Goal: Information Seeking & Learning: Learn about a topic

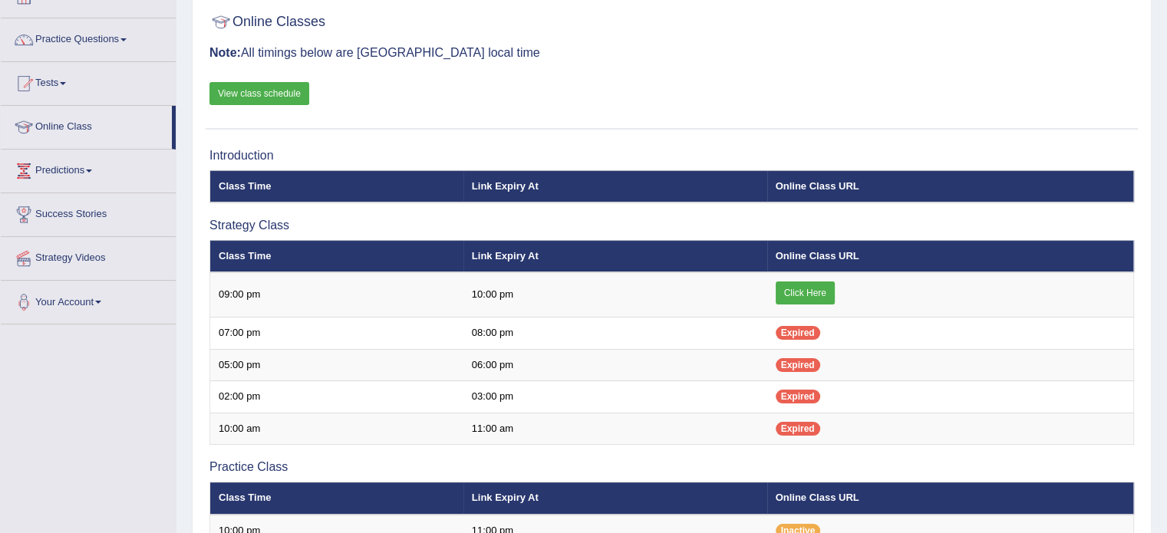
scroll to position [71, 0]
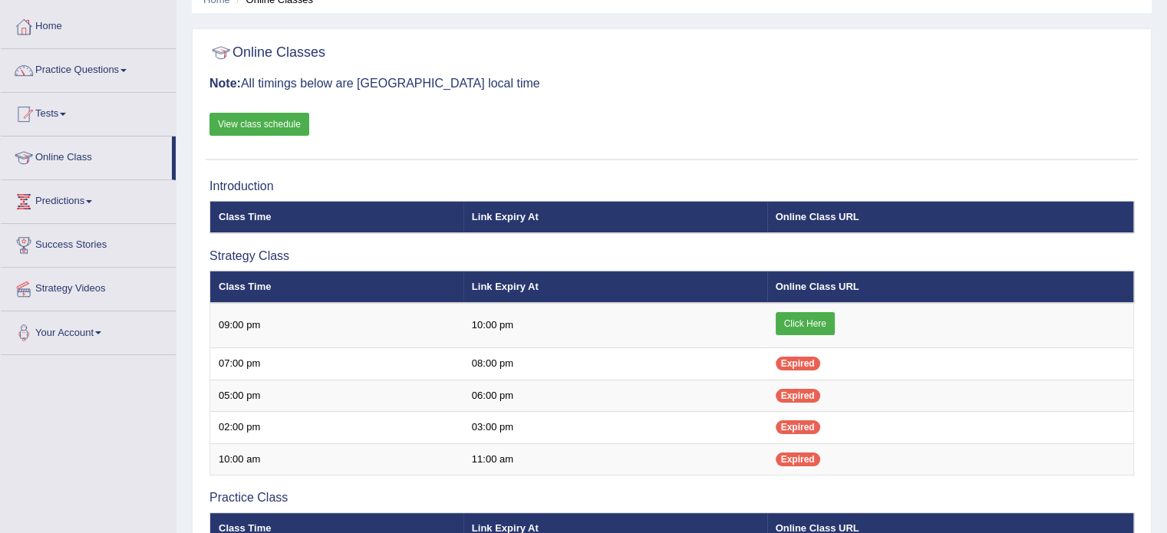
click at [112, 65] on link "Practice Questions" at bounding box center [88, 68] width 175 height 38
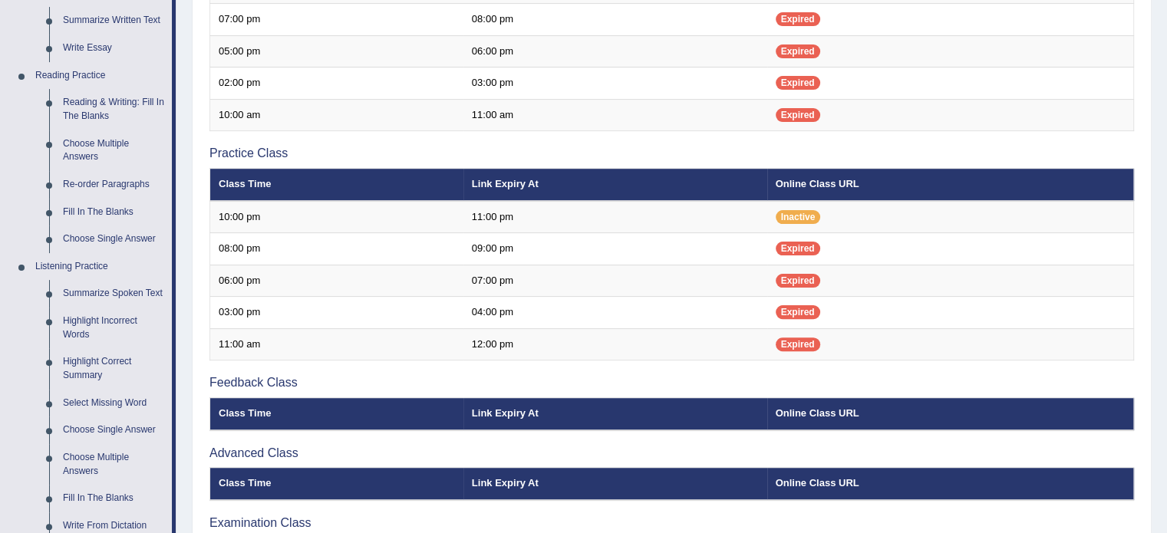
scroll to position [421, 0]
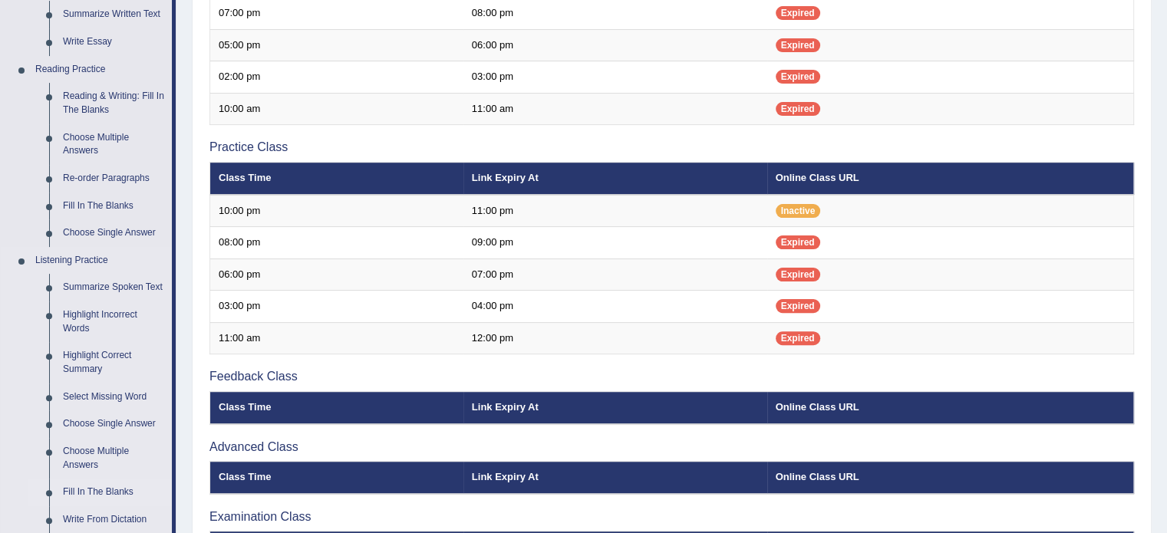
click at [96, 490] on link "Fill In The Blanks" at bounding box center [114, 493] width 116 height 28
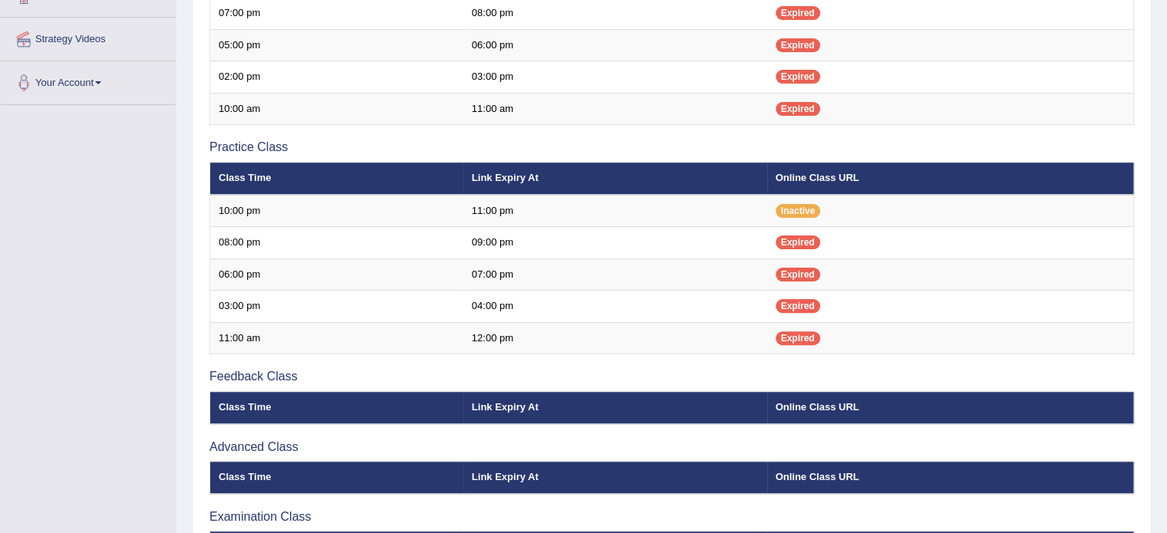
scroll to position [243, 0]
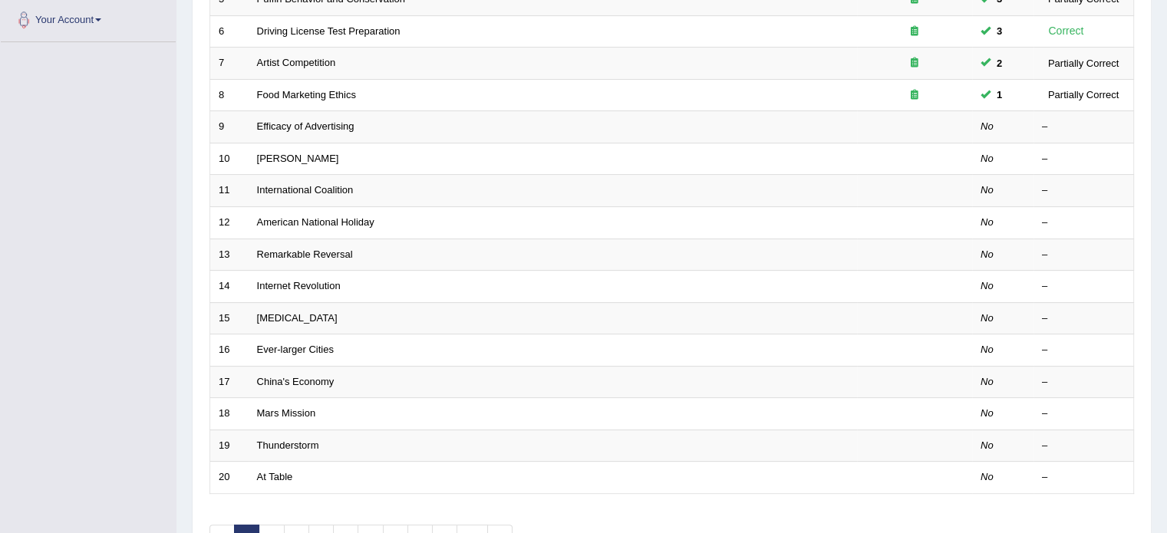
scroll to position [387, 0]
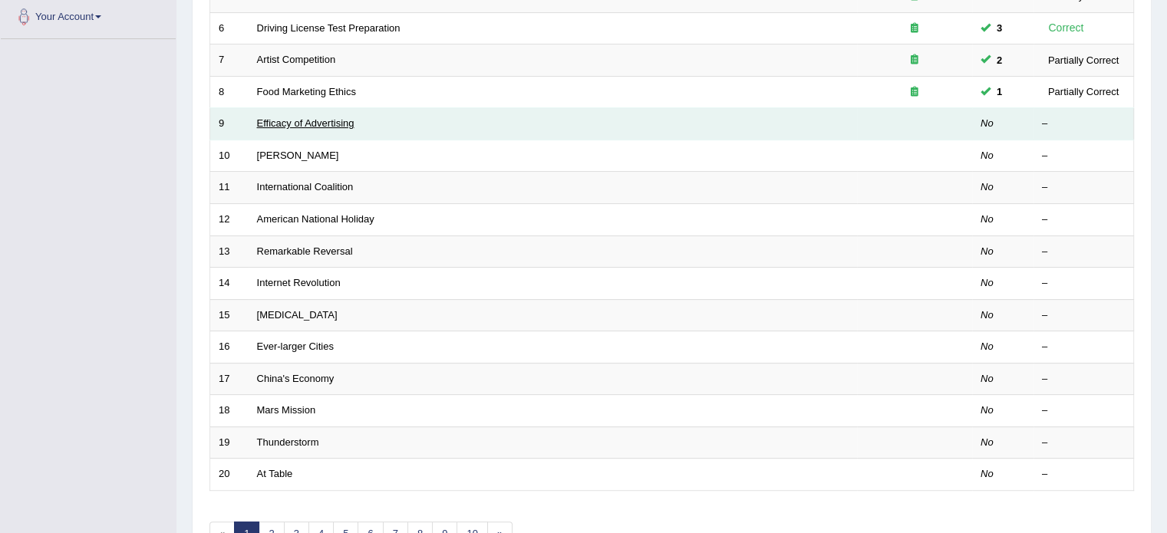
click at [292, 117] on link "Efficacy of Advertising" at bounding box center [305, 123] width 97 height 12
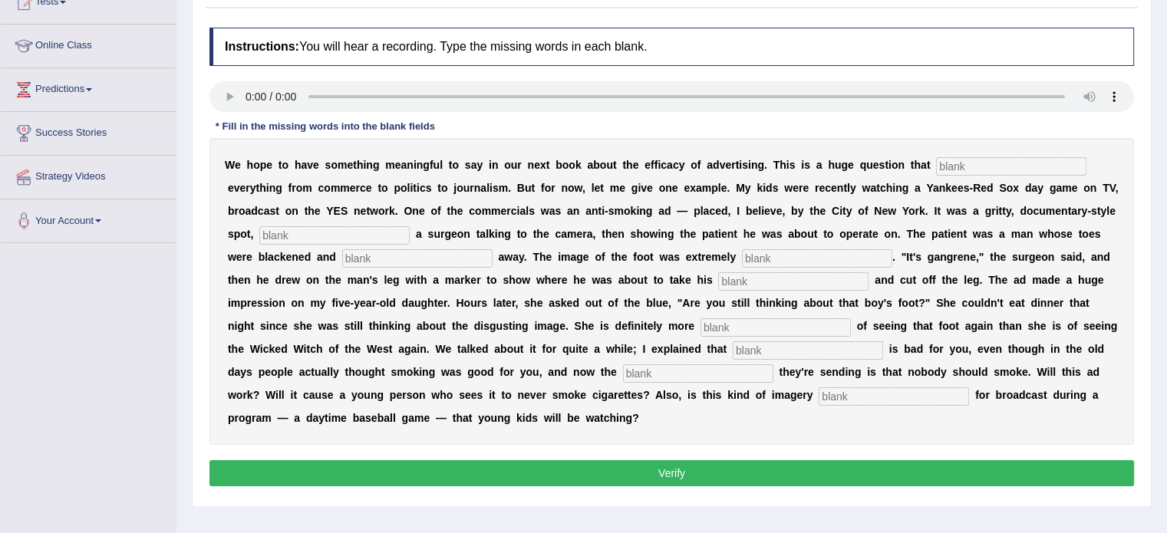
scroll to position [178, 0]
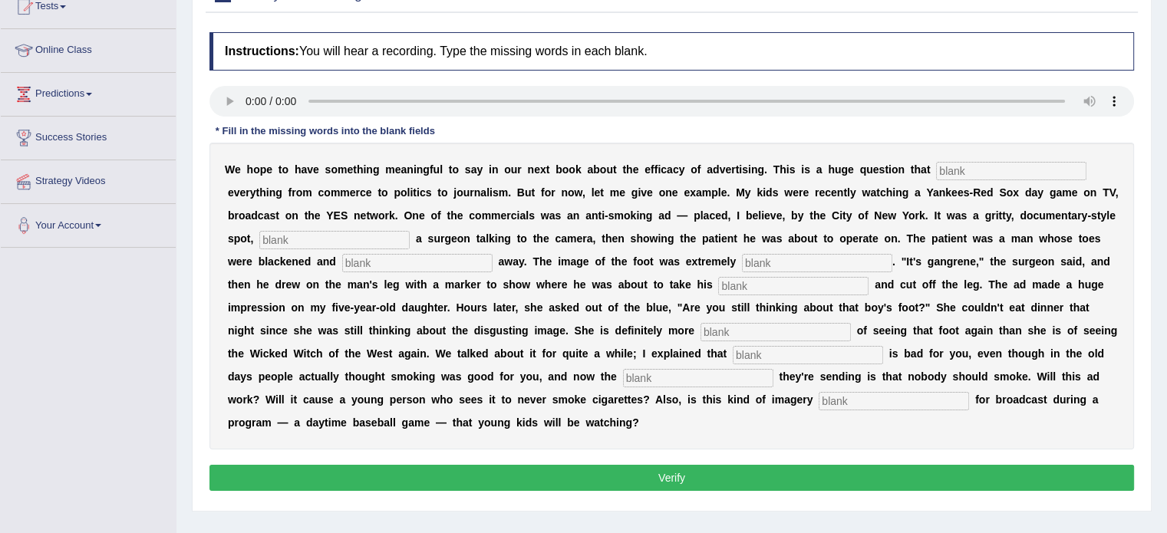
click at [964, 166] on input "text" at bounding box center [1011, 171] width 150 height 18
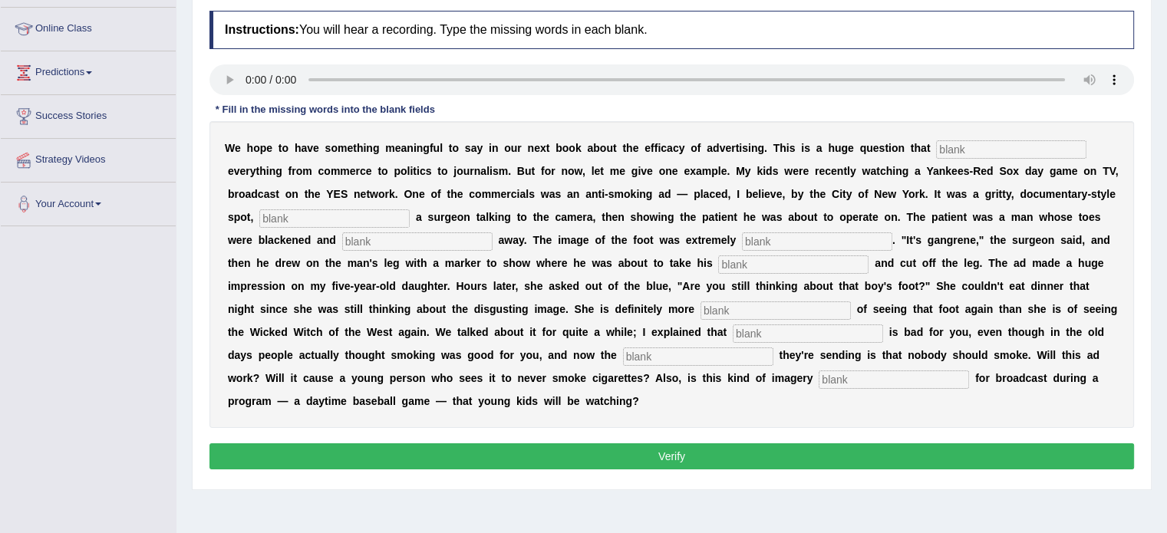
scroll to position [197, 0]
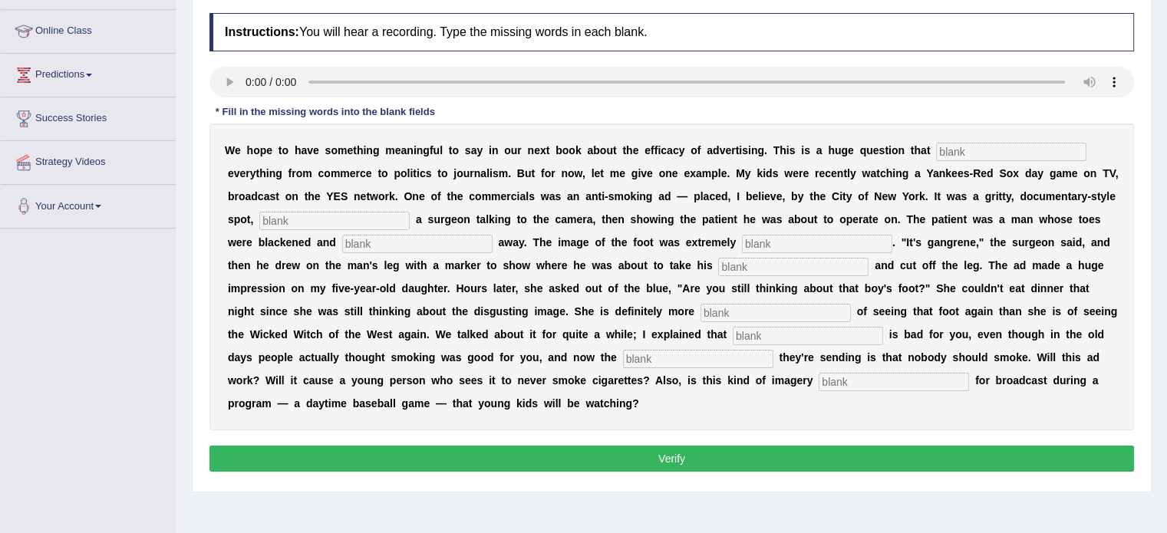
click at [963, 153] on input "text" at bounding box center [1011, 152] width 150 height 18
type input "impacts"
click at [304, 221] on input "text" at bounding box center [334, 221] width 150 height 18
type input "vitrin"
click at [389, 239] on input "text" at bounding box center [417, 244] width 150 height 18
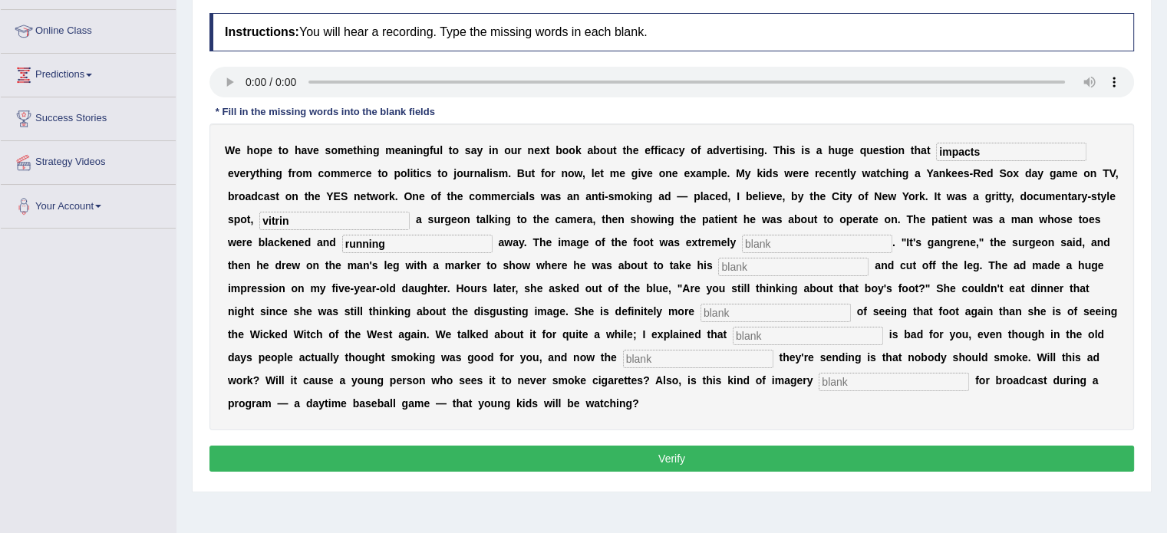
type input "running"
click at [866, 238] on input "text" at bounding box center [817, 244] width 150 height 18
type input "disgusting"
click at [780, 267] on input "text" at bounding box center [793, 267] width 150 height 18
type input "hocksuck"
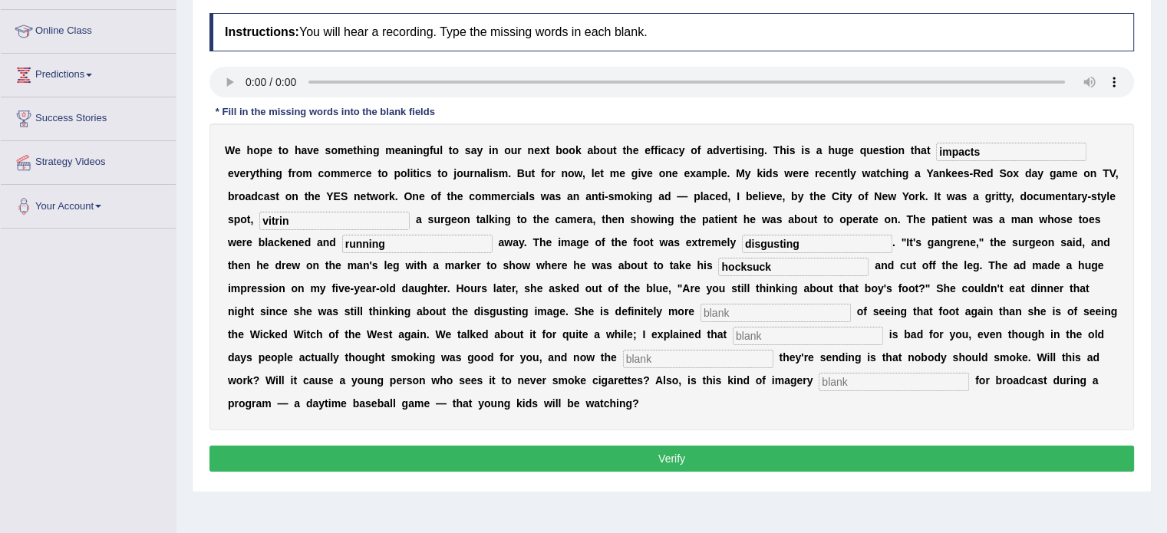
click at [715, 304] on input "text" at bounding box center [776, 313] width 150 height 18
type input "scared"
click at [749, 331] on input "text" at bounding box center [808, 336] width 150 height 18
type input "smoking"
click at [681, 352] on input "text" at bounding box center [698, 359] width 150 height 18
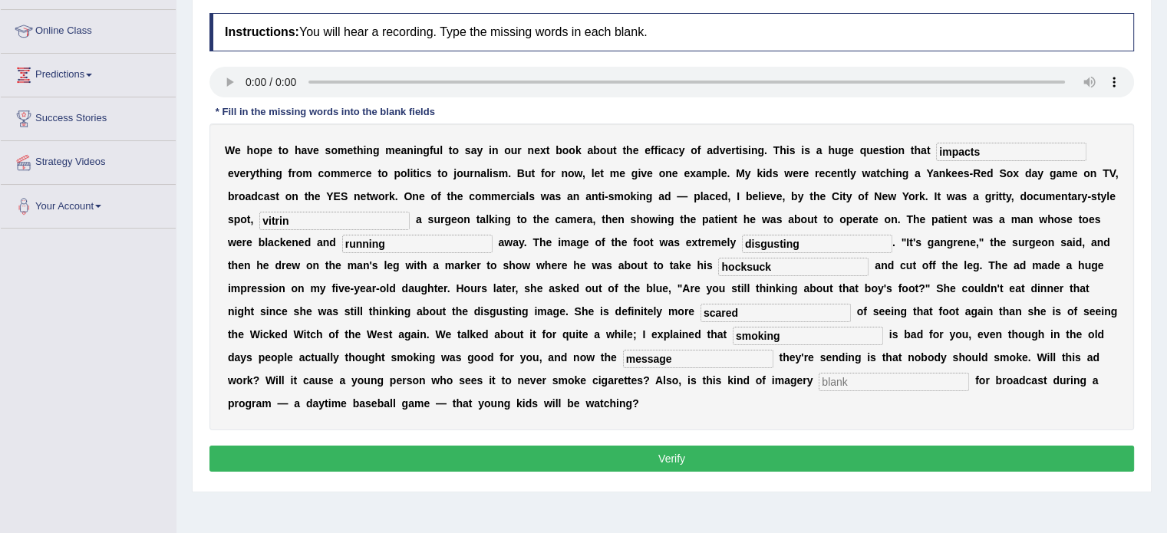
type input "message"
click at [823, 373] on input "text" at bounding box center [894, 382] width 150 height 18
type input "appropiate"
click at [801, 266] on input "hocksuck" at bounding box center [793, 267] width 150 height 18
type input "hocksuck"
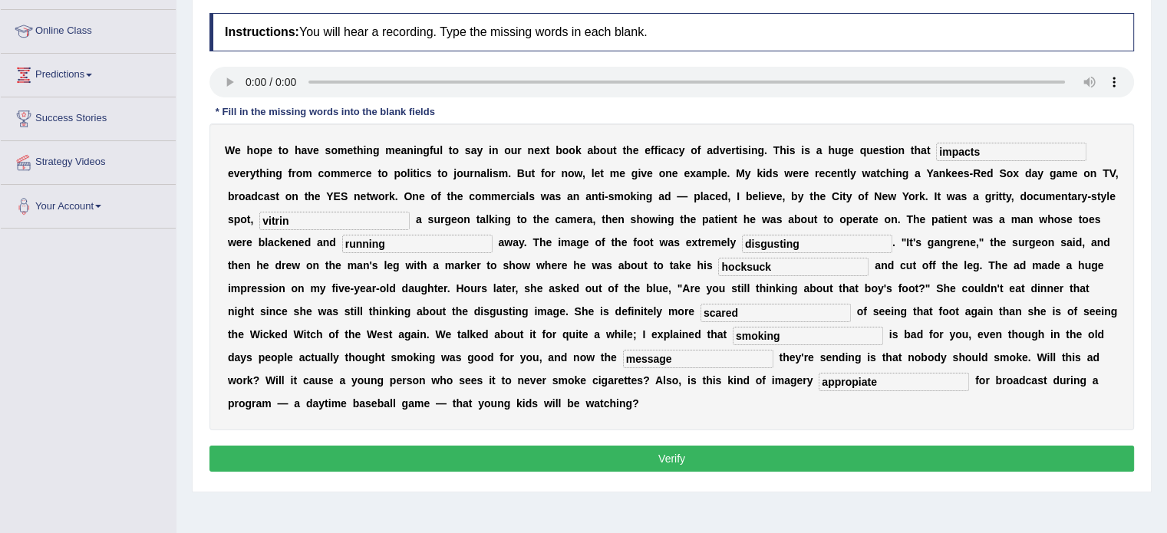
click at [652, 458] on button "Verify" at bounding box center [672, 459] width 925 height 26
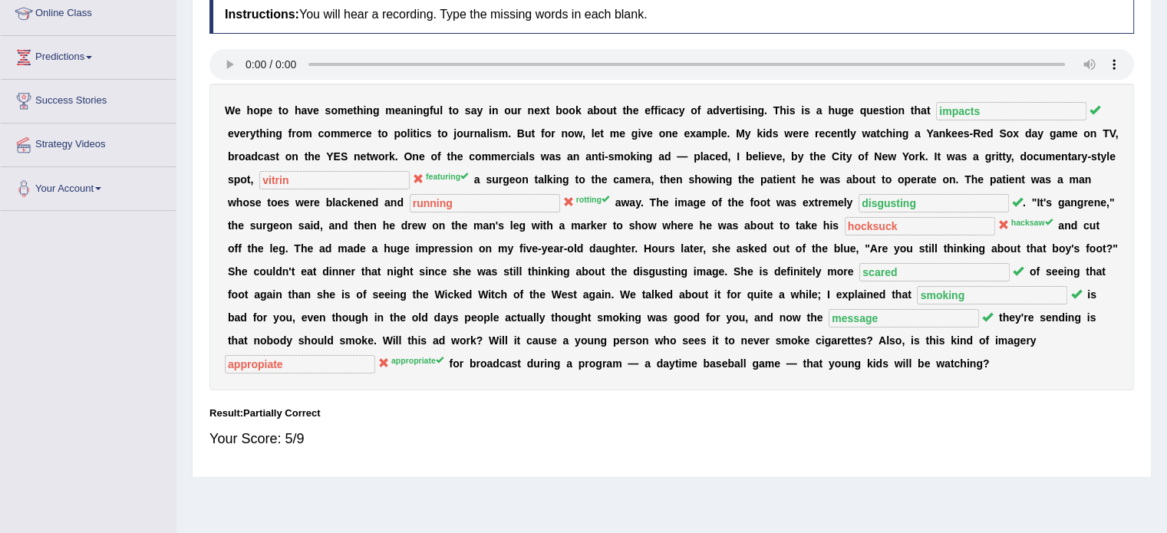
scroll to position [211, 0]
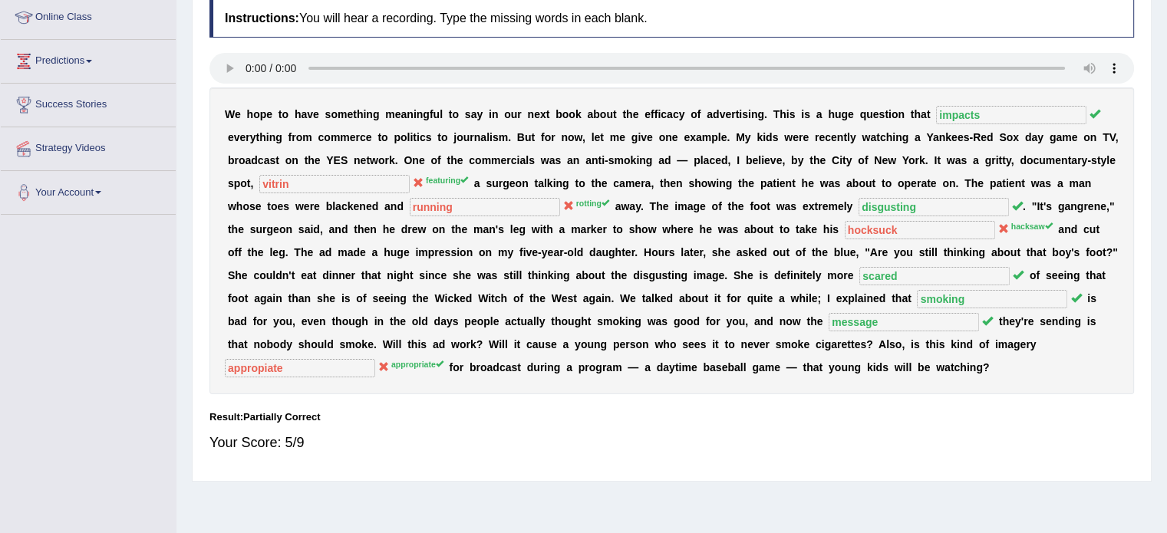
click at [652, 202] on b "T" at bounding box center [652, 206] width 7 height 12
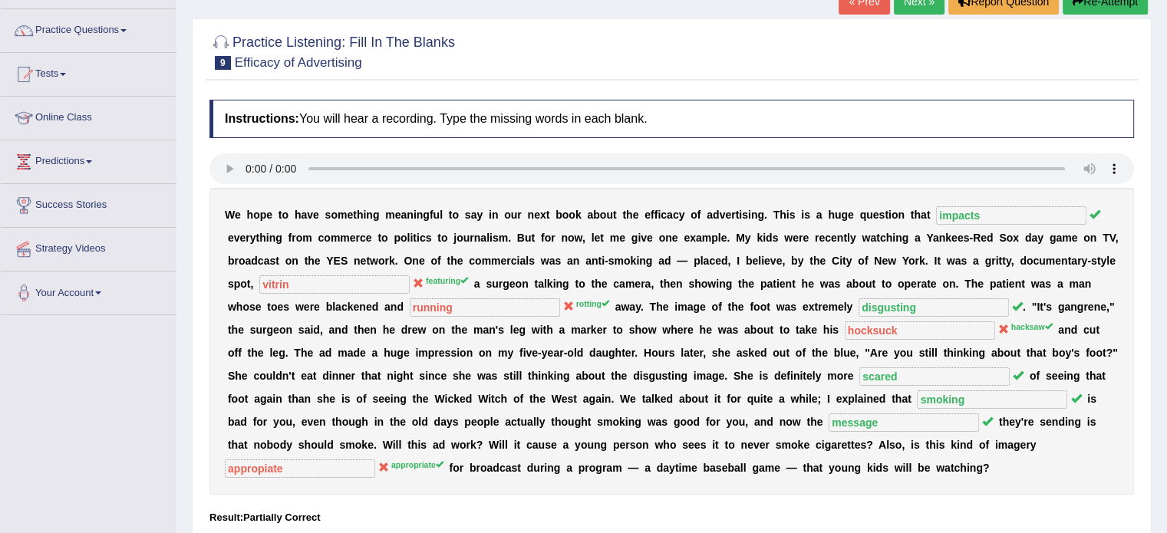
scroll to position [0, 0]
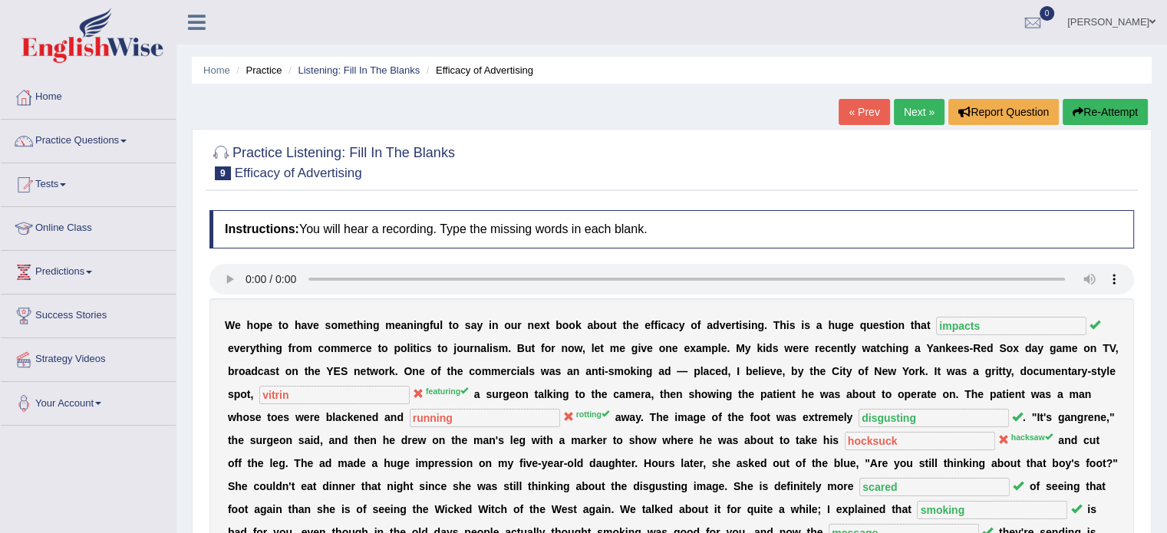
click at [678, 52] on div "Home Practice Listening: Fill In The Blanks Efficacy of Advertising « Prev Next…" at bounding box center [672, 383] width 991 height 767
click at [903, 112] on link "Next »" at bounding box center [919, 112] width 51 height 26
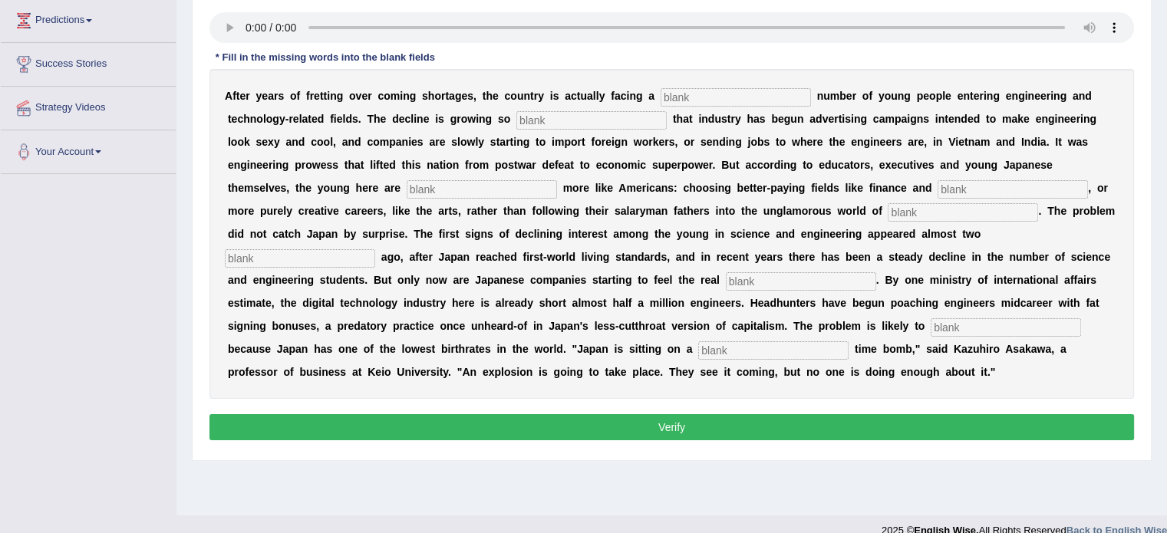
scroll to position [272, 0]
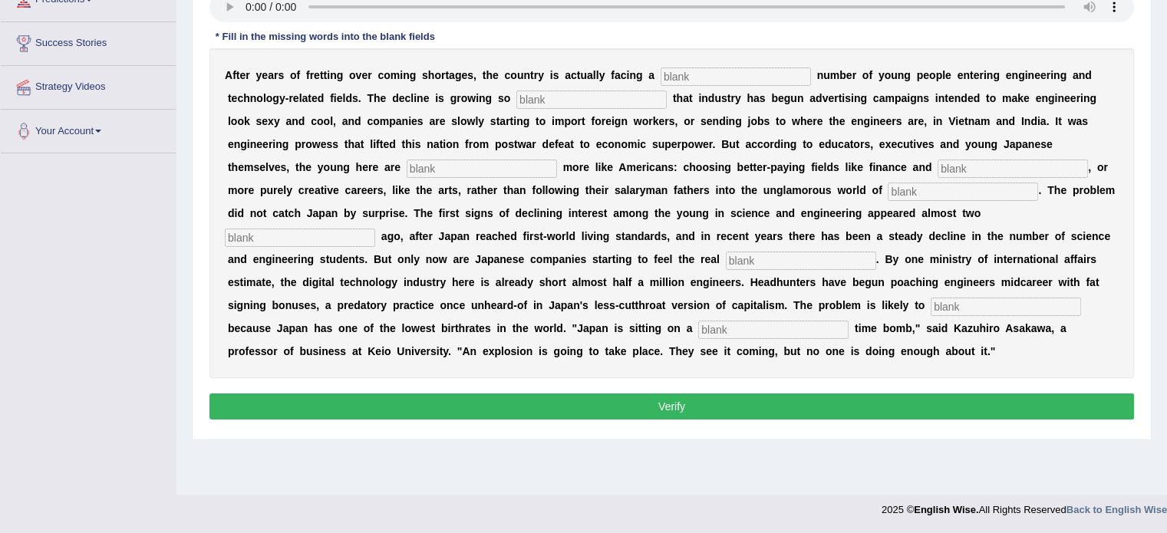
click at [704, 69] on input "text" at bounding box center [736, 77] width 150 height 18
type input "abc"
click at [533, 94] on input "text" at bounding box center [591, 100] width 150 height 18
click at [444, 94] on b at bounding box center [447, 98] width 6 height 12
click at [519, 95] on input "text" at bounding box center [591, 100] width 150 height 18
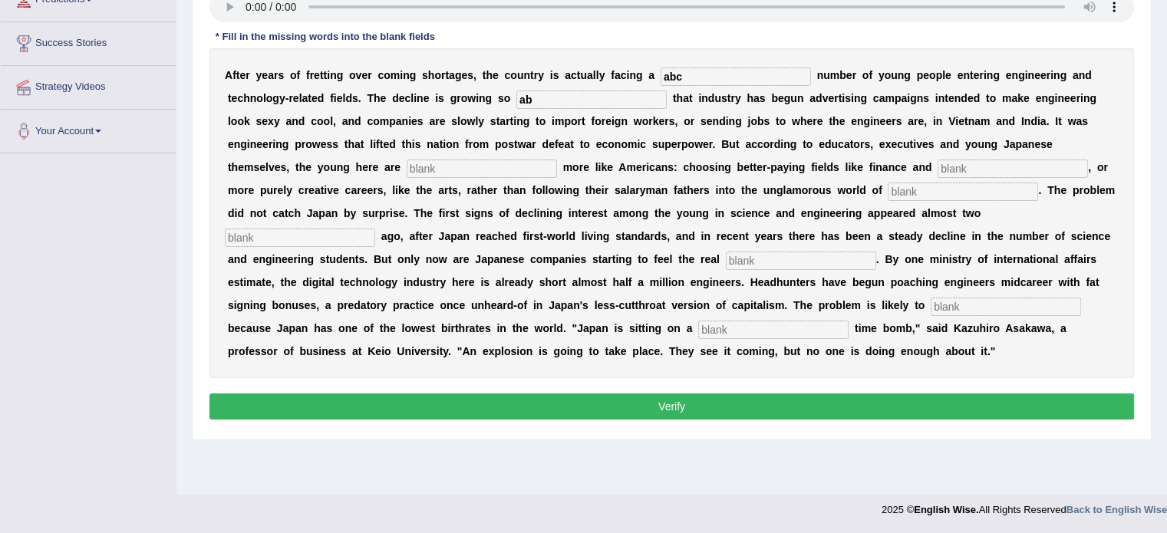
type input "a"
click at [567, 92] on input "abc" at bounding box center [591, 100] width 150 height 18
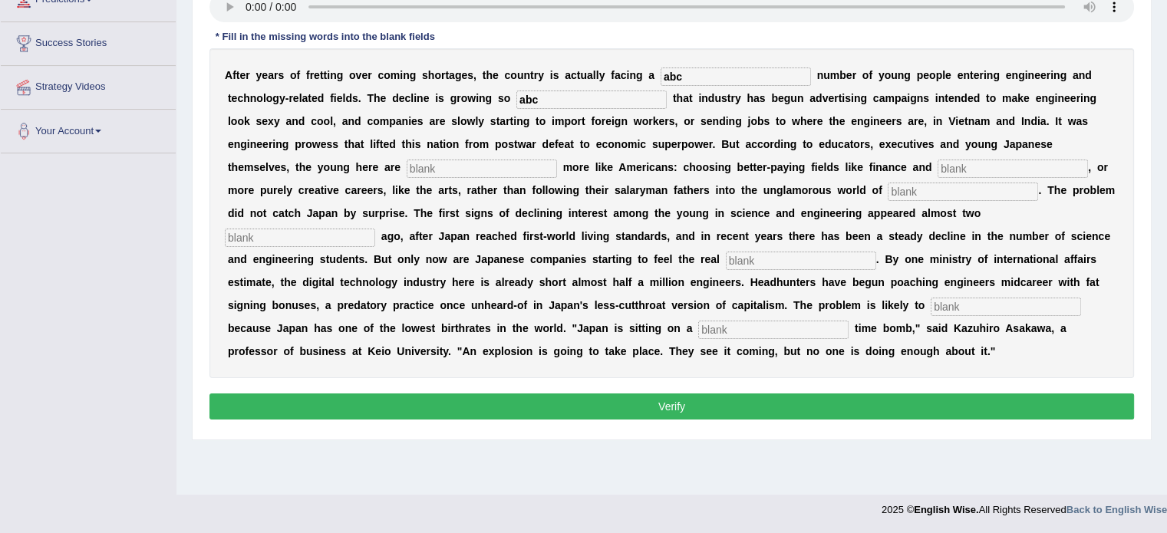
click at [567, 92] on input "abc" at bounding box center [591, 100] width 150 height 18
click at [577, 104] on input "abc" at bounding box center [591, 100] width 150 height 18
type input "a"
click at [577, 104] on input "abc" at bounding box center [591, 100] width 150 height 18
type input "a"
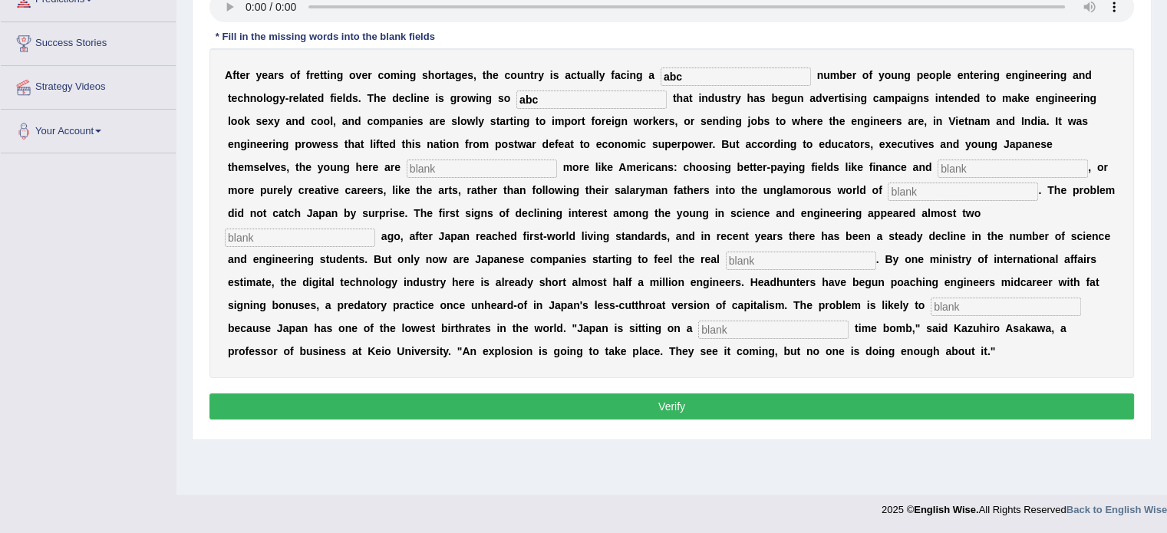
click at [577, 104] on input "abc" at bounding box center [591, 100] width 150 height 18
type input "a"
click at [604, 91] on input "abc" at bounding box center [591, 100] width 150 height 18
type input "a"
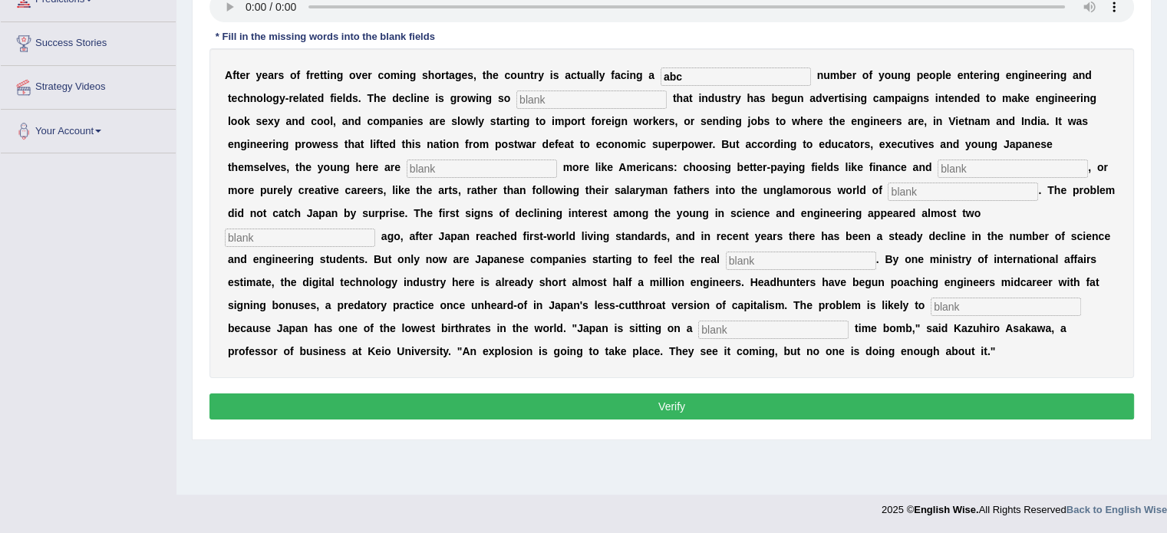
click at [590, 103] on input "text" at bounding box center [591, 100] width 150 height 18
type input "abc"
click at [570, 96] on input "abc" at bounding box center [591, 100] width 150 height 18
